Goal: Task Accomplishment & Management: Use online tool/utility

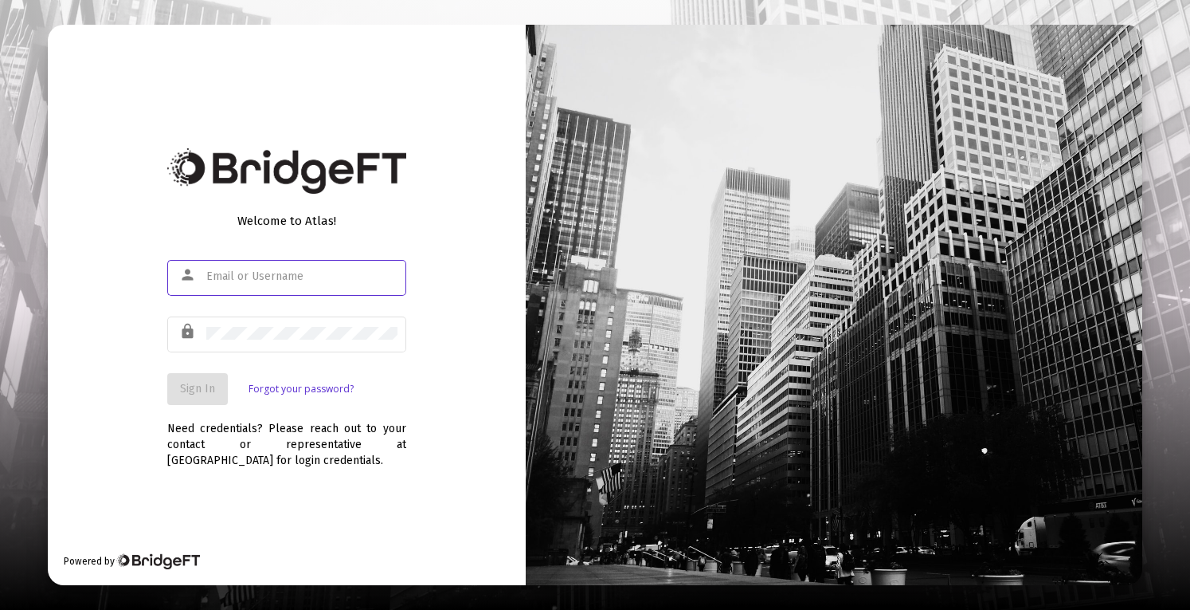
type input "[EMAIL_ADDRESS][DOMAIN_NAME]"
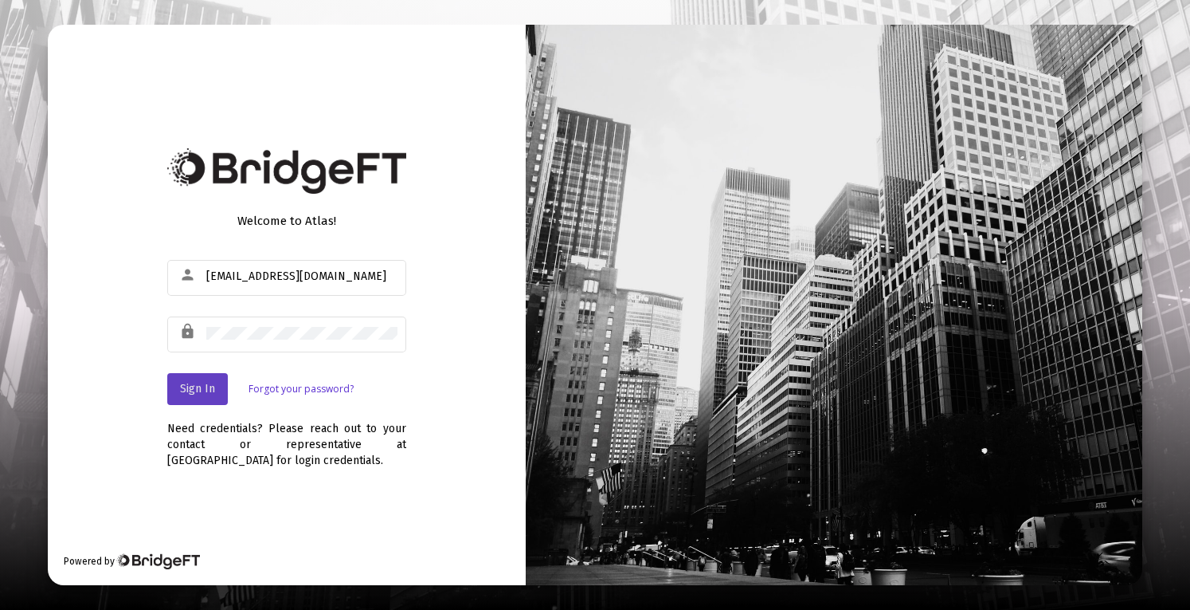
click at [190, 388] on span "Sign In" at bounding box center [197, 389] width 35 height 14
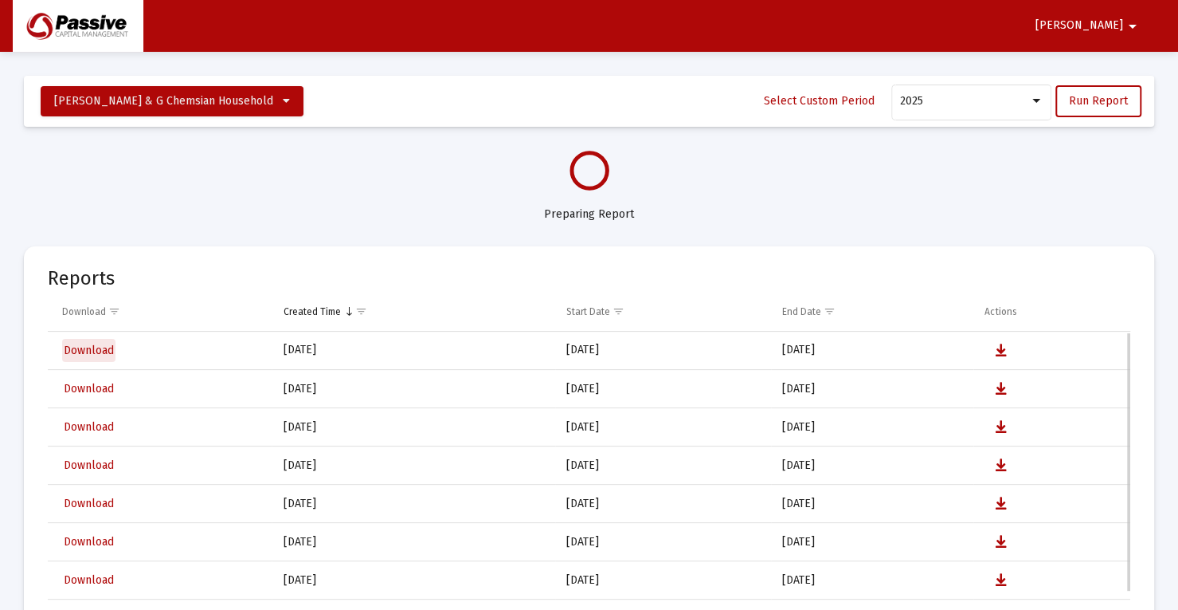
click at [96, 351] on span "Download" at bounding box center [89, 350] width 50 height 14
select select "View all"
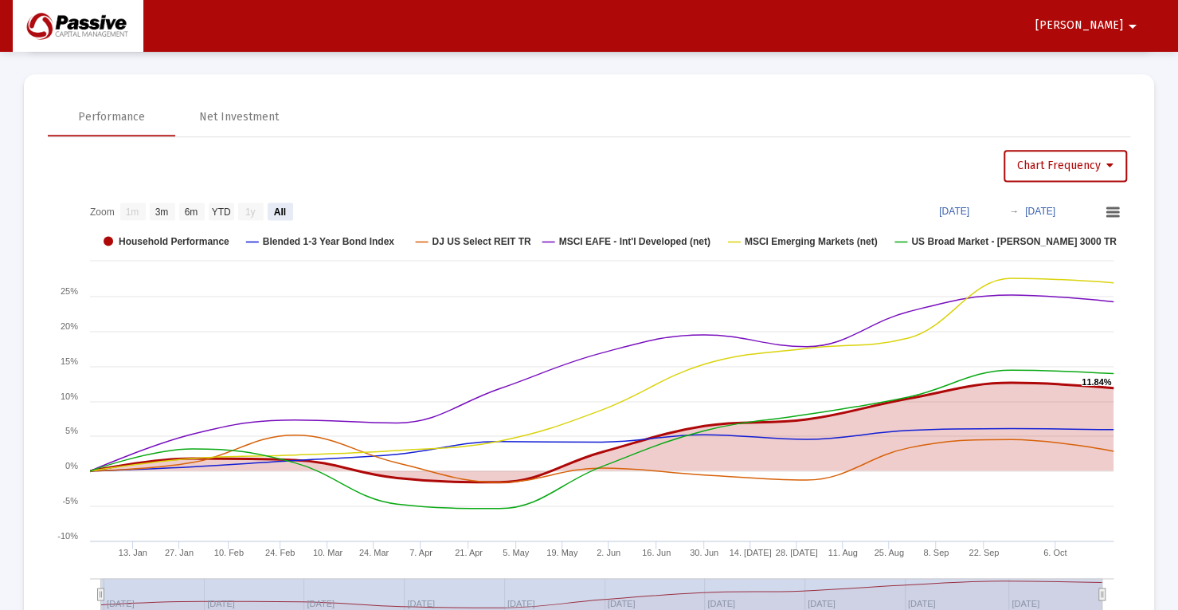
scroll to position [1171, 0]
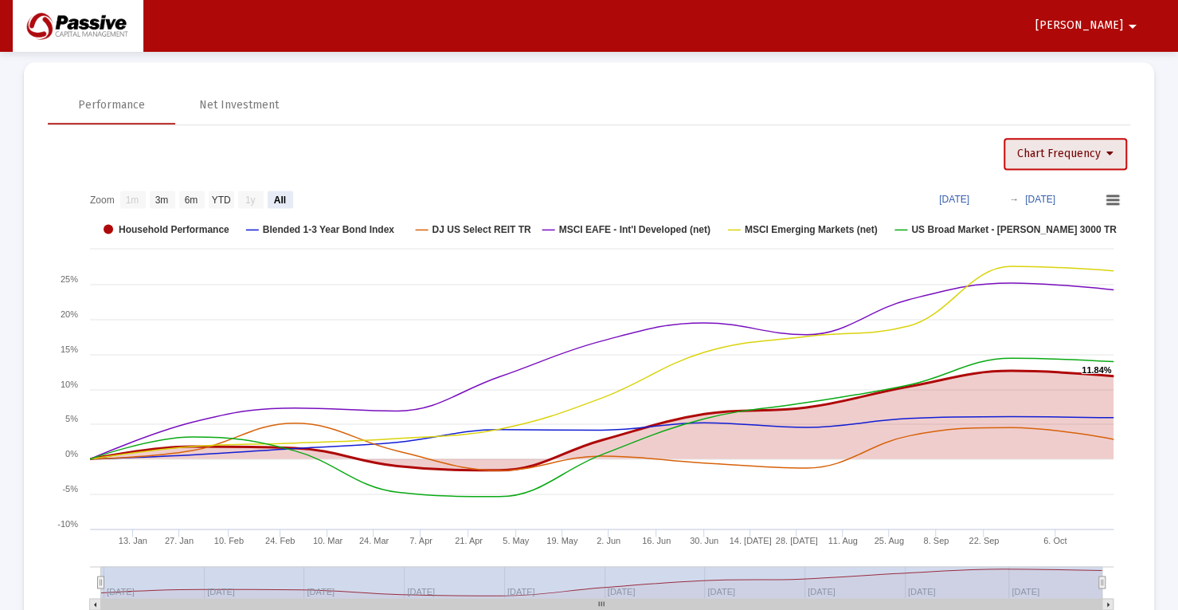
click at [1107, 154] on icon at bounding box center [1110, 153] width 7 height 11
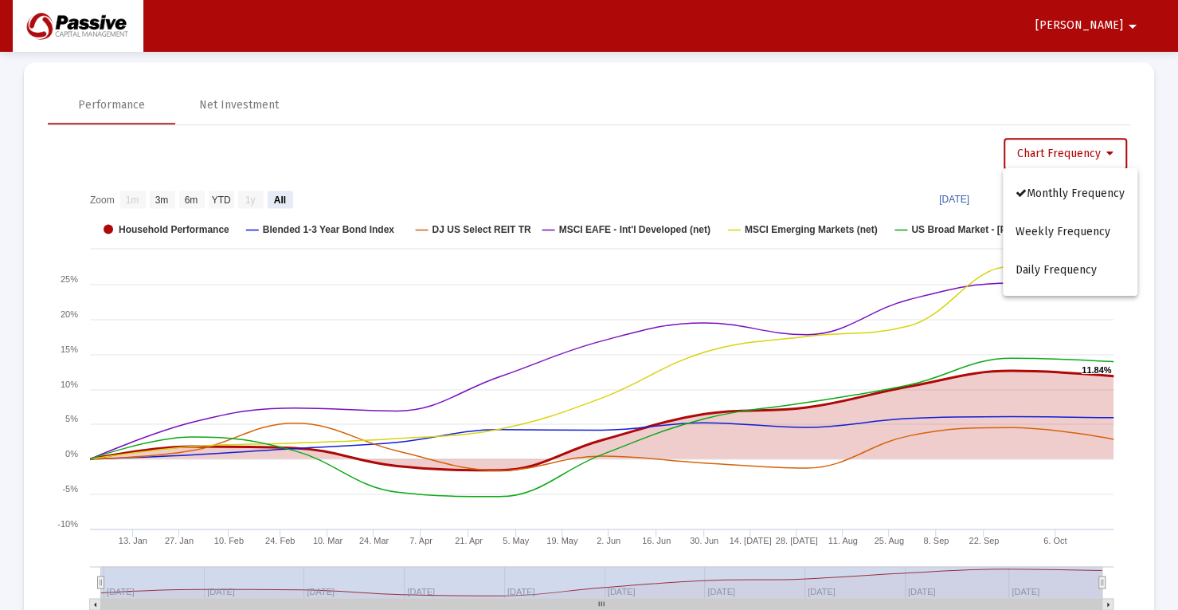
click at [875, 131] on div at bounding box center [589, 305] width 1178 height 610
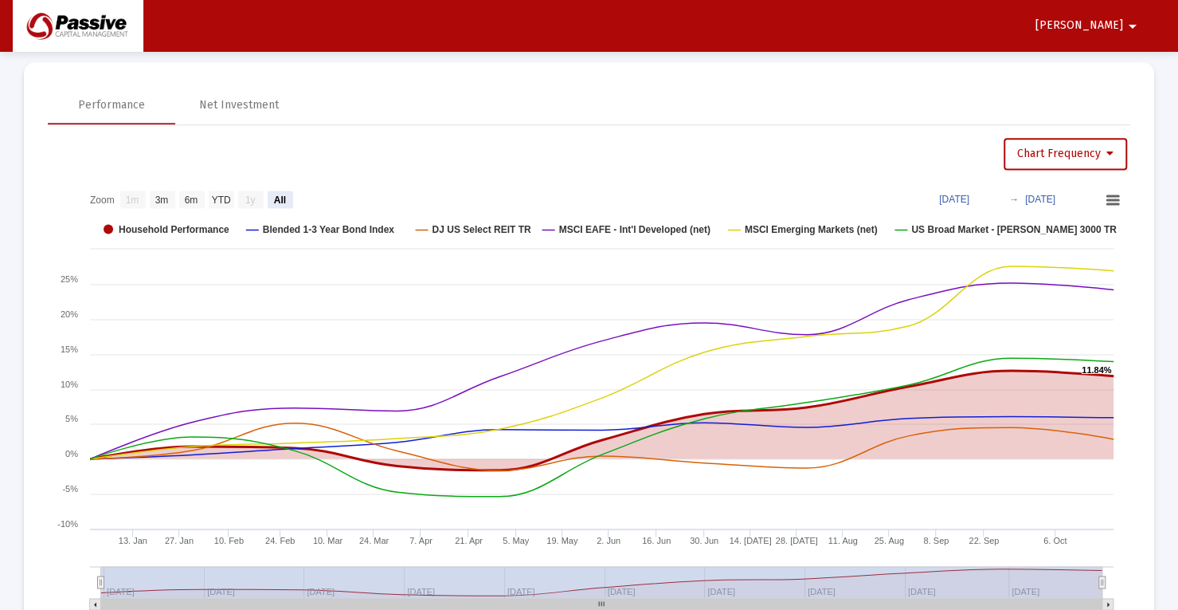
click at [970, 196] on text "[DATE]" at bounding box center [954, 199] width 30 height 11
click at [996, 195] on input "[DATE]" at bounding box center [965, 197] width 74 height 16
click at [990, 195] on input "[DATE]" at bounding box center [965, 197] width 74 height 16
click at [1115, 199] on rect at bounding box center [1112, 200] width 19 height 18
click at [970, 195] on text "[DATE]" at bounding box center [954, 199] width 30 height 11
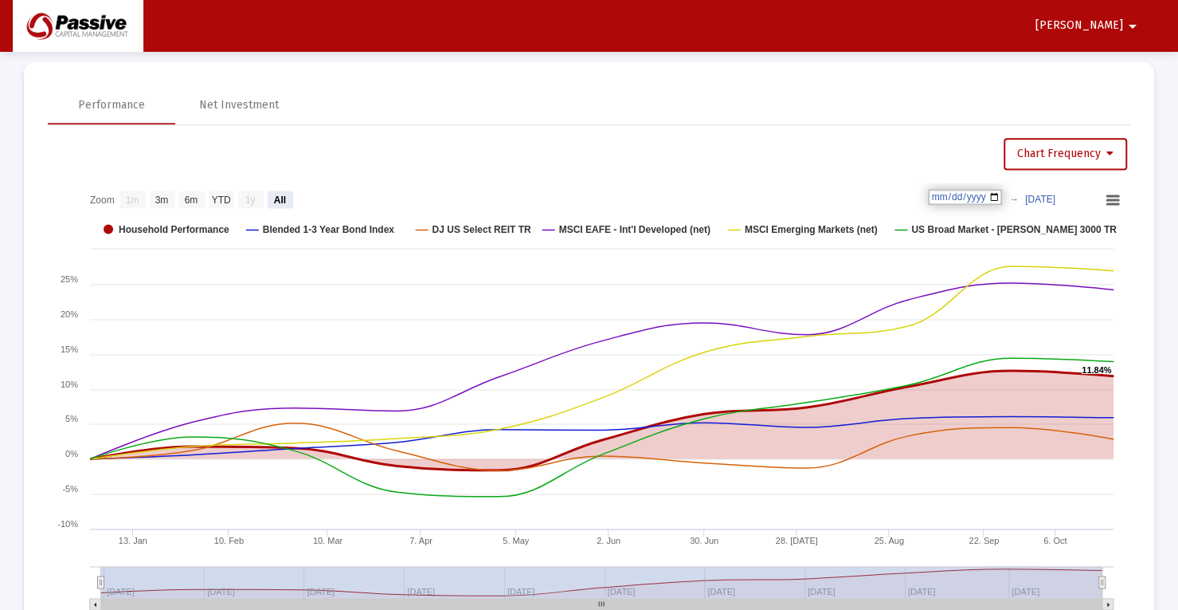
click at [1002, 193] on input "[DATE]" at bounding box center [965, 197] width 74 height 16
type input "[DATE]"
click at [852, 182] on rect at bounding box center [589, 401] width 1082 height 438
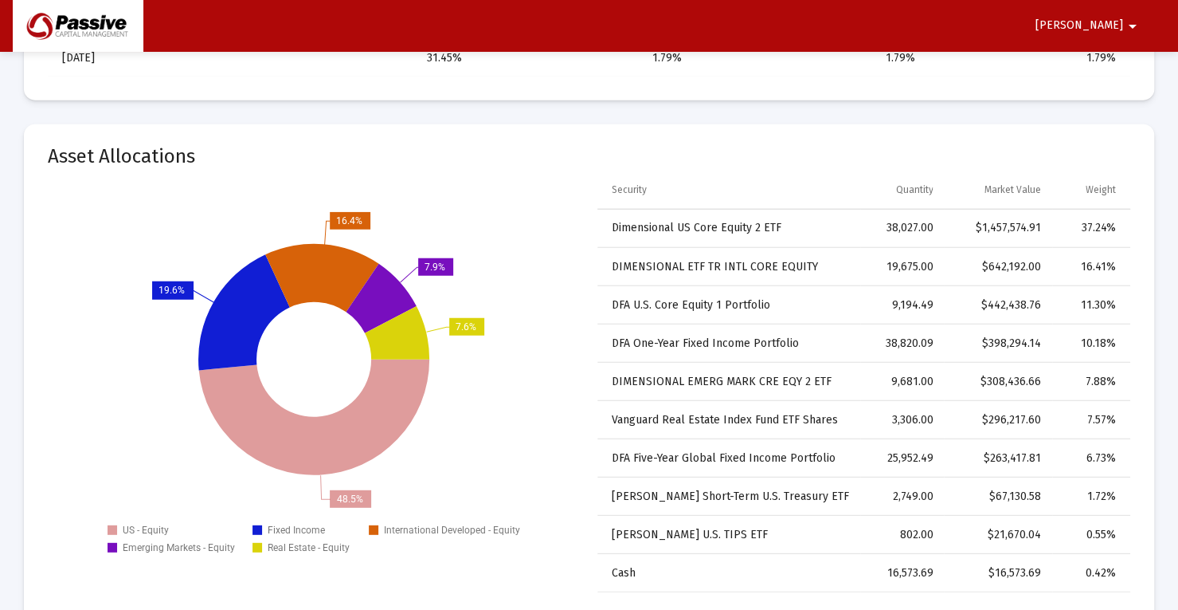
scroll to position [2318, 0]
